Goal: Task Accomplishment & Management: Use online tool/utility

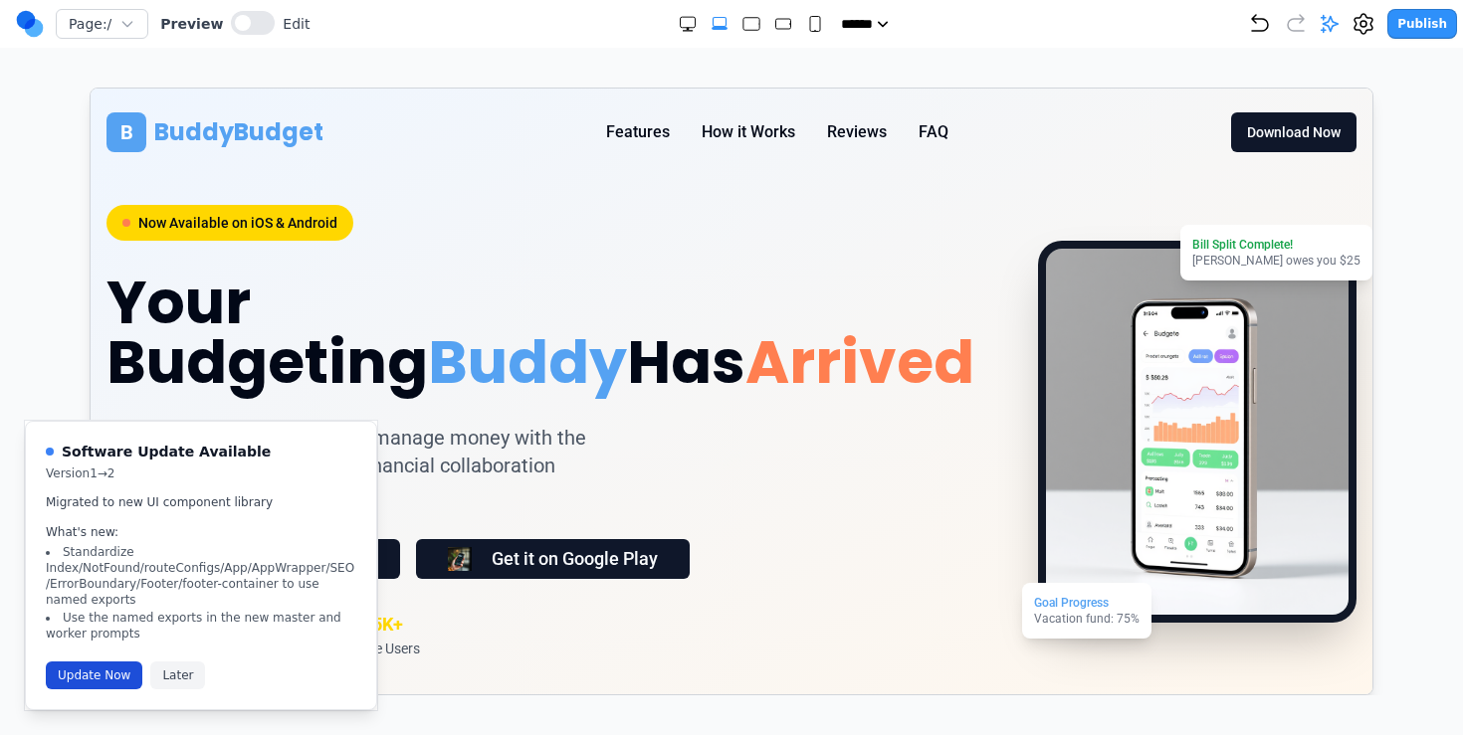
click at [92, 670] on button "Update Now" at bounding box center [94, 676] width 97 height 28
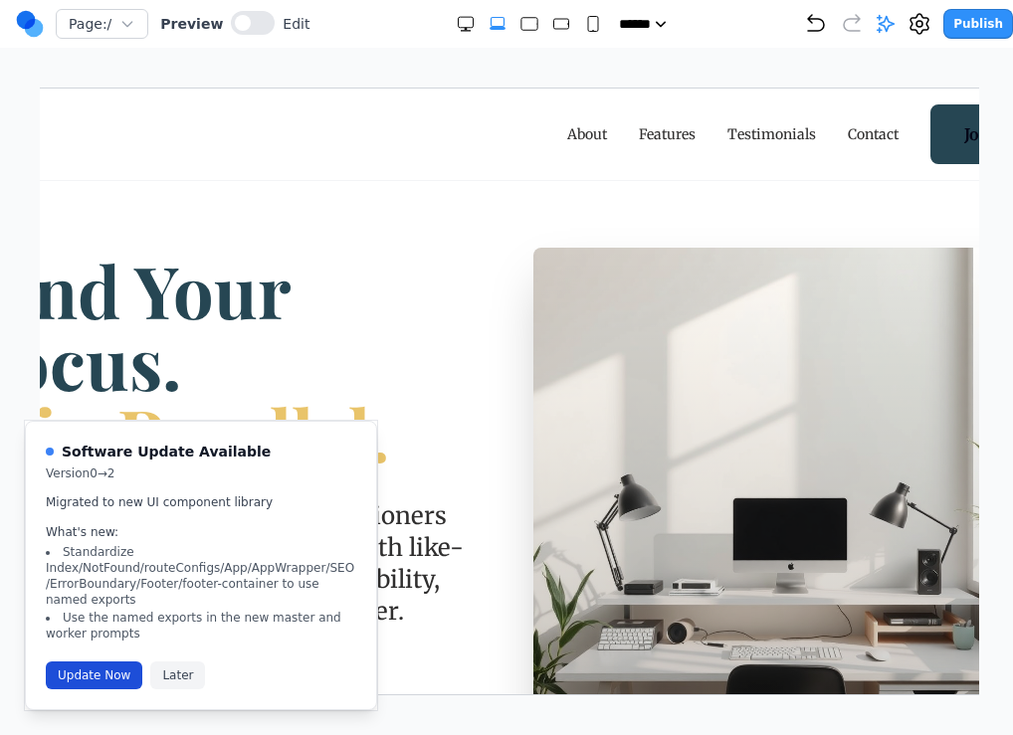
click at [94, 677] on button "Update Now" at bounding box center [94, 676] width 97 height 28
